Goal: Information Seeking & Learning: Learn about a topic

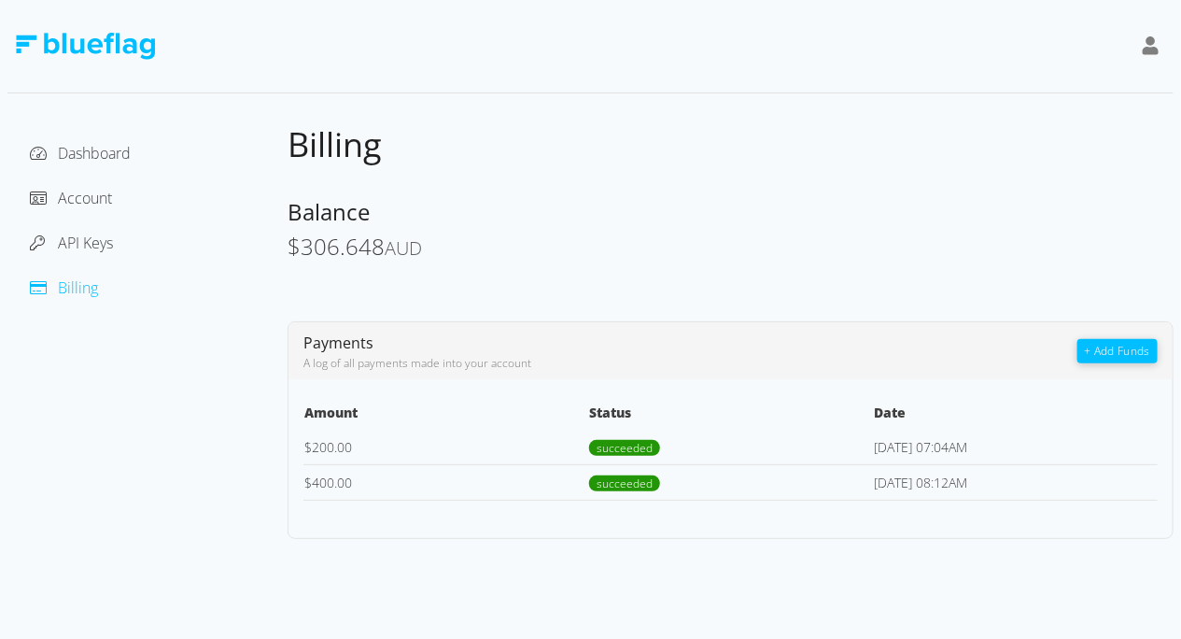
drag, startPoint x: 433, startPoint y: 247, endPoint x: 388, endPoint y: 247, distance: 45.8
click at [388, 247] on div "$ 306.648 AUD" at bounding box center [731, 247] width 886 height 27
click at [387, 248] on span "AUD" at bounding box center [403, 247] width 37 height 25
click at [97, 148] on span "Dashboard" at bounding box center [94, 153] width 73 height 21
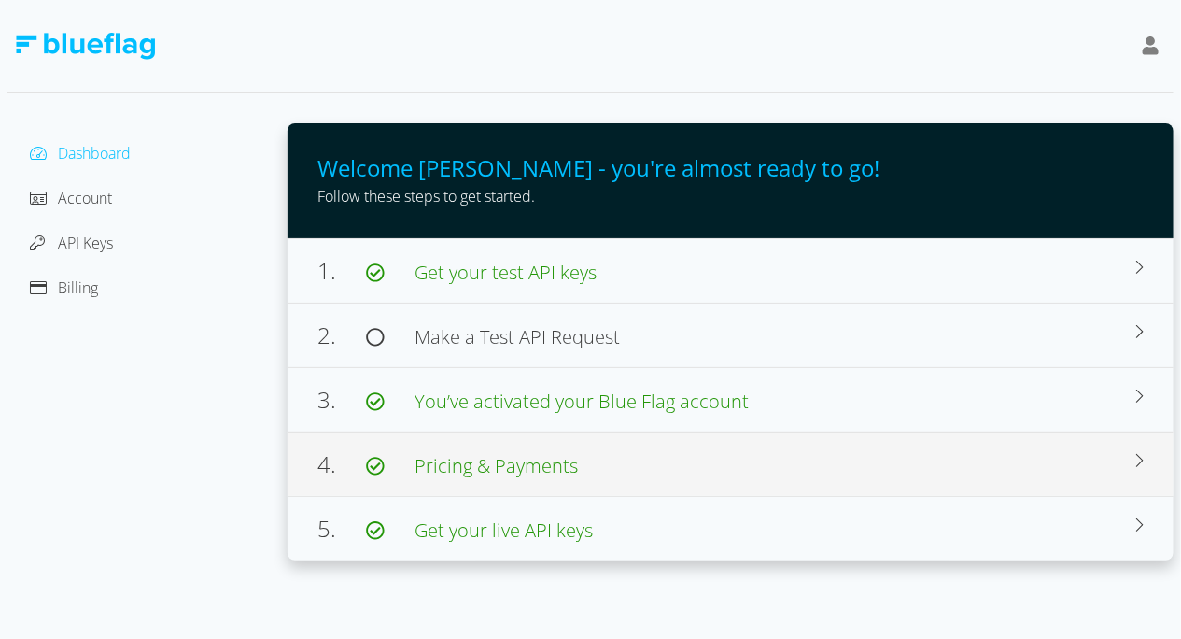
click at [485, 472] on span "Pricing & Payments" at bounding box center [496, 465] width 163 height 25
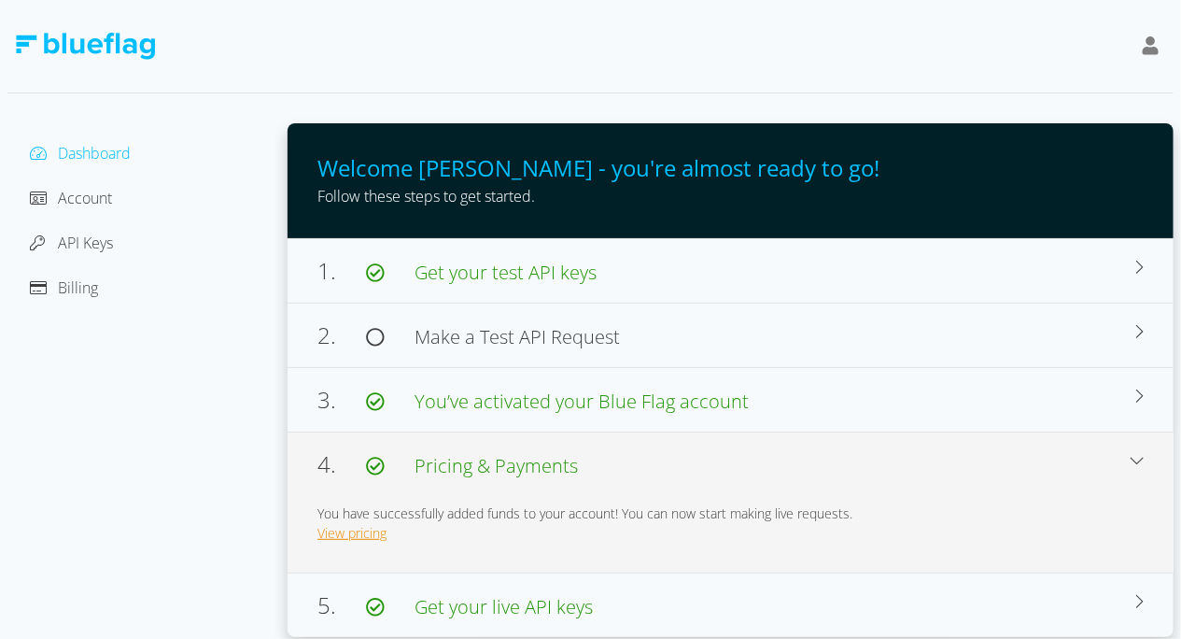
click at [354, 535] on link "View pricing" at bounding box center [351, 533] width 69 height 18
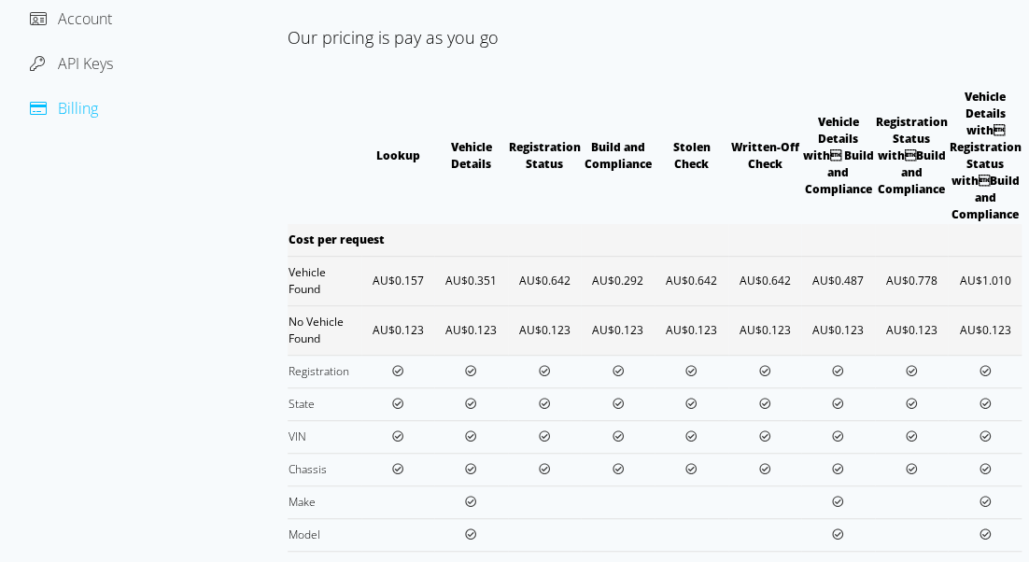
scroll to position [269, 0]
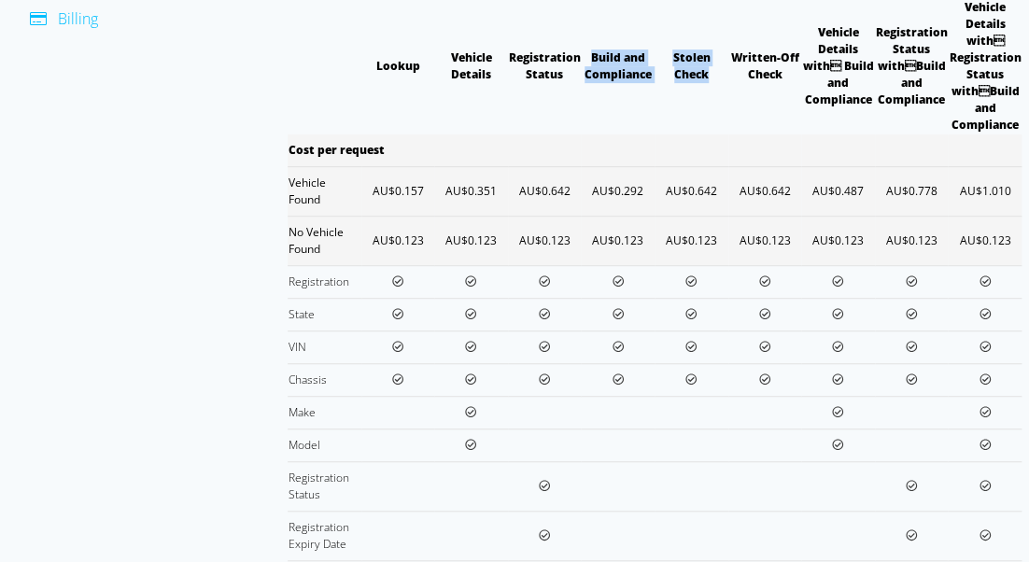
drag, startPoint x: 588, startPoint y: 56, endPoint x: 660, endPoint y: 90, distance: 79.4
click at [656, 90] on tr "Lookup Vehicle Details Registration Status Build and Compliance Stolen Check Wr…" at bounding box center [655, 66] width 734 height 136
click at [661, 89] on th "Stolen Check" at bounding box center [692, 66] width 74 height 136
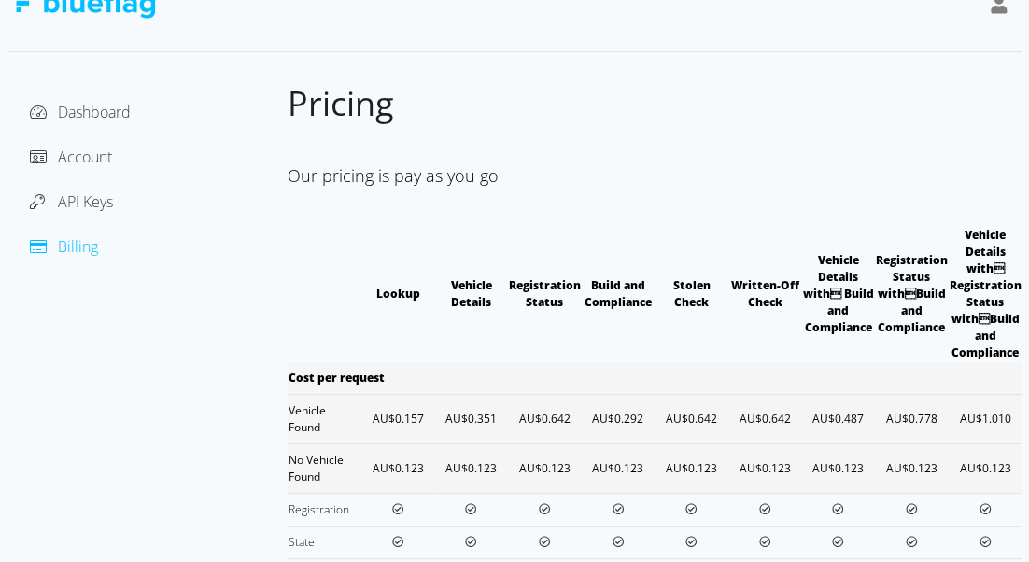
scroll to position [0, 0]
